Goal: Transaction & Acquisition: Book appointment/travel/reservation

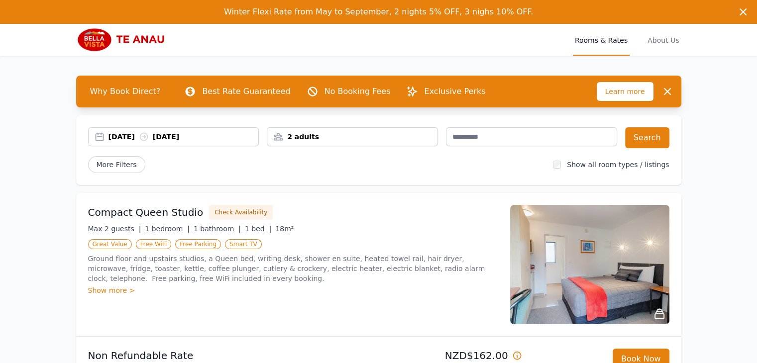
click at [133, 135] on div "[DATE] [DATE]" at bounding box center [184, 137] width 150 height 10
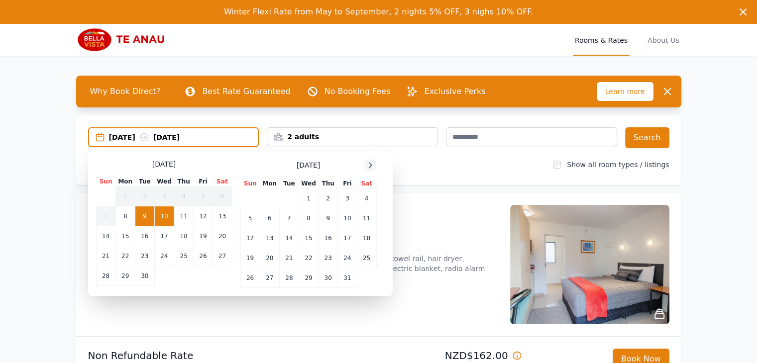
click at [372, 166] on icon at bounding box center [370, 165] width 8 height 8
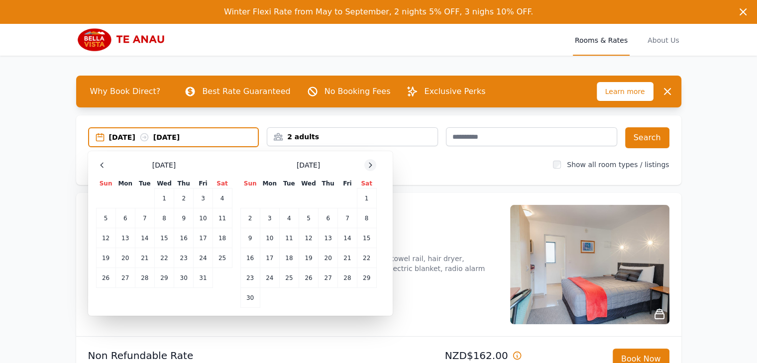
click at [372, 166] on icon at bounding box center [370, 165] width 8 height 8
click at [348, 259] on td "26" at bounding box center [347, 258] width 19 height 20
click at [247, 279] on td "28" at bounding box center [249, 278] width 19 height 20
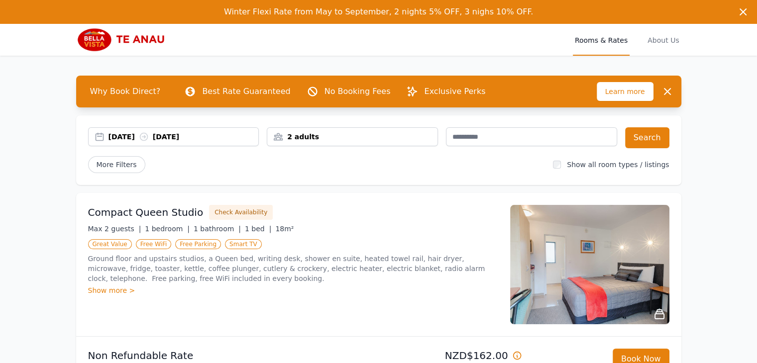
click at [333, 138] on div "2 adults" at bounding box center [352, 137] width 170 height 10
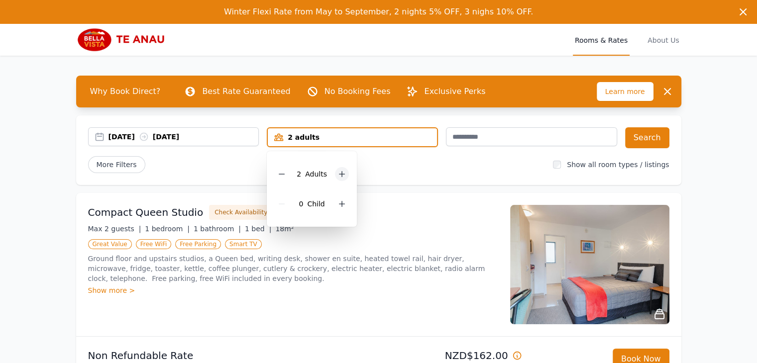
click at [345, 173] on div at bounding box center [342, 174] width 14 height 14
click at [341, 200] on icon at bounding box center [342, 204] width 8 height 8
click at [417, 165] on div "More Filters" at bounding box center [316, 164] width 457 height 17
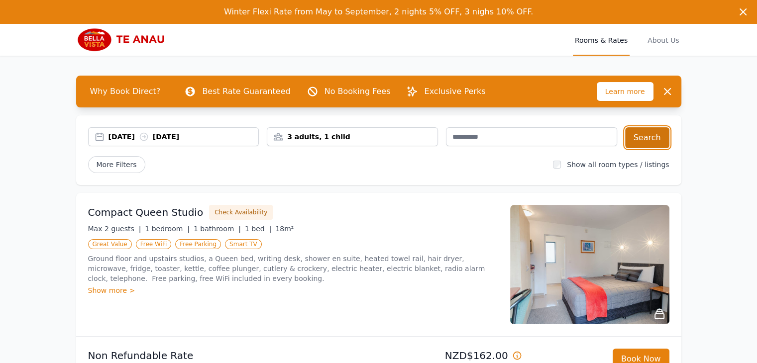
click at [648, 140] on button "Search" at bounding box center [647, 137] width 44 height 21
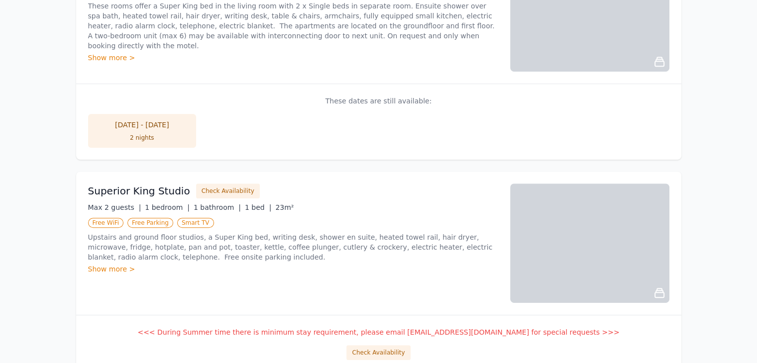
scroll to position [385, 0]
